Goal: Register for event/course

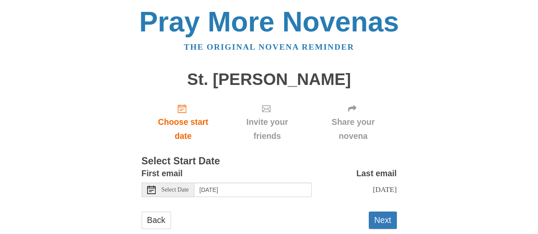
scroll to position [20, 0]
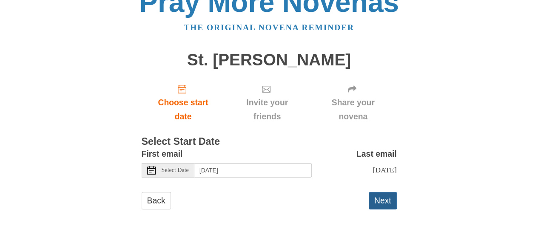
click at [385, 202] on button "Next" at bounding box center [383, 200] width 28 height 17
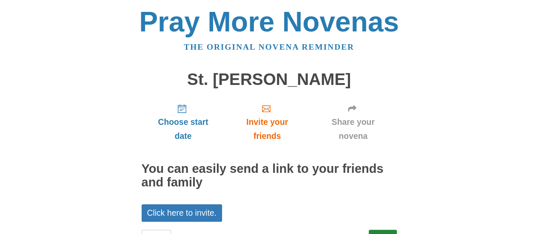
scroll to position [37, 0]
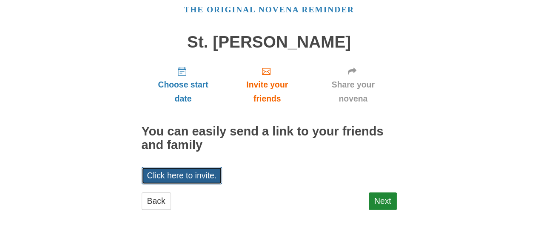
click at [204, 173] on link "Click here to invite." at bounding box center [182, 175] width 81 height 17
click at [201, 179] on link "Click here to invite." at bounding box center [182, 175] width 81 height 17
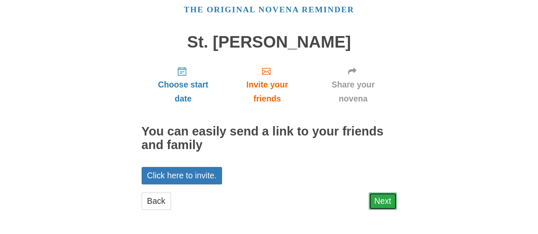
click at [390, 201] on link "Next" at bounding box center [383, 201] width 28 height 17
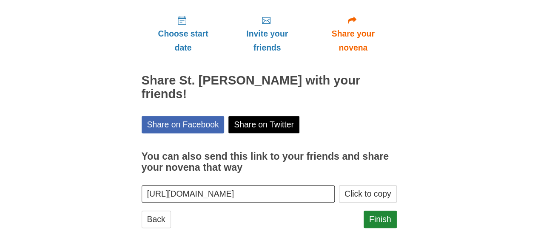
scroll to position [93, 0]
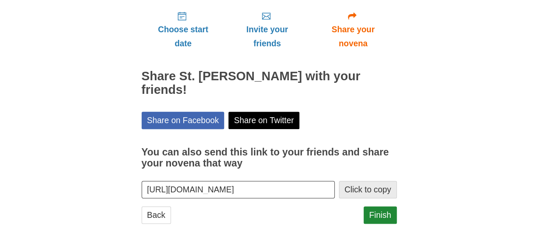
click at [360, 181] on button "Click to copy" at bounding box center [368, 189] width 58 height 17
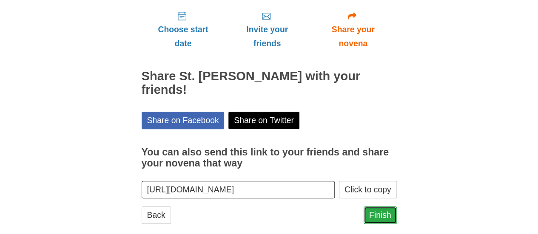
click at [385, 207] on link "Finish" at bounding box center [379, 215] width 33 height 17
